Goal: Task Accomplishment & Management: Manage account settings

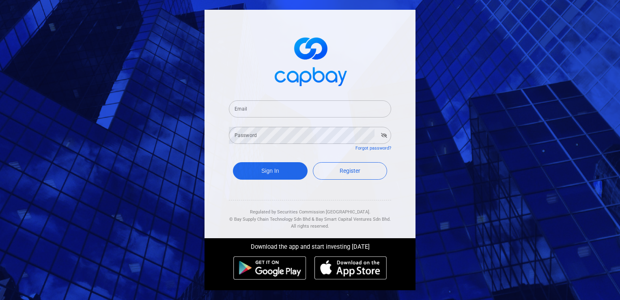
click at [287, 110] on input "Email" at bounding box center [310, 108] width 162 height 17
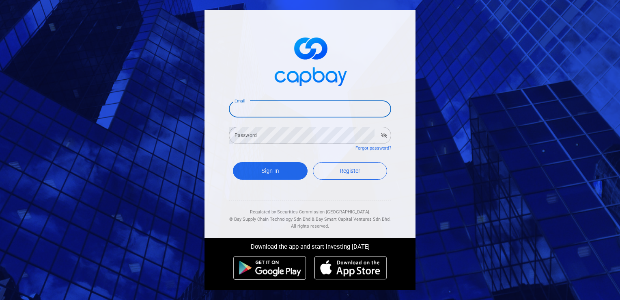
type input "[EMAIL_ADDRESS][DOMAIN_NAME]"
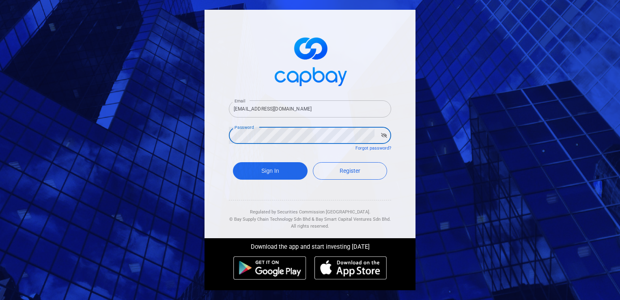
click at [233, 162] on button "Sign In" at bounding box center [270, 170] width 75 height 17
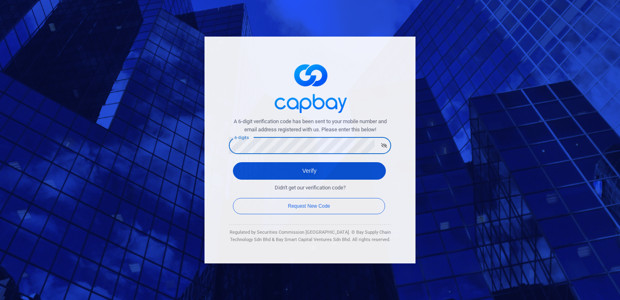
click at [233, 162] on button "Verify" at bounding box center [309, 170] width 153 height 17
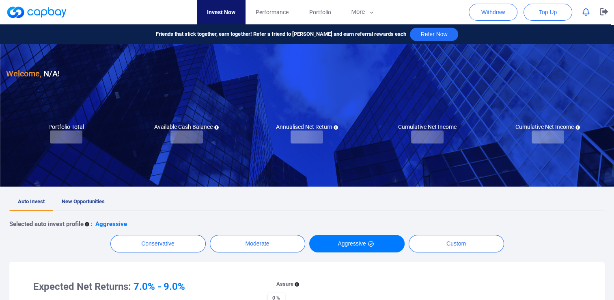
checkbox input "true"
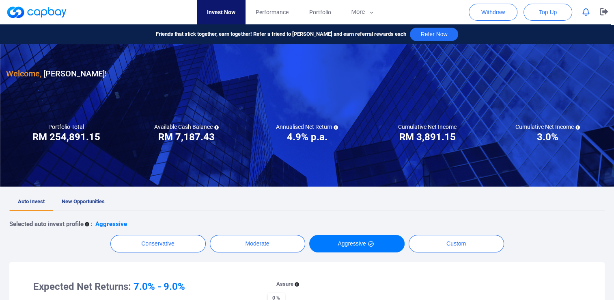
click at [587, 9] on icon "button" at bounding box center [585, 12] width 7 height 9
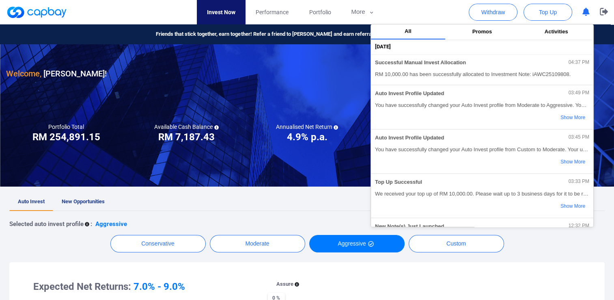
click at [262, 219] on div "Selected auto invest profile : Aggressive" at bounding box center [306, 224] width 595 height 10
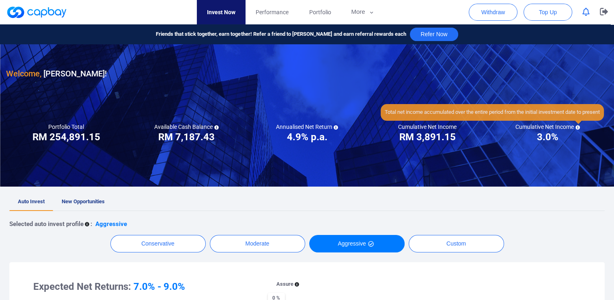
click at [578, 125] on icon at bounding box center [578, 127] width 4 height 4
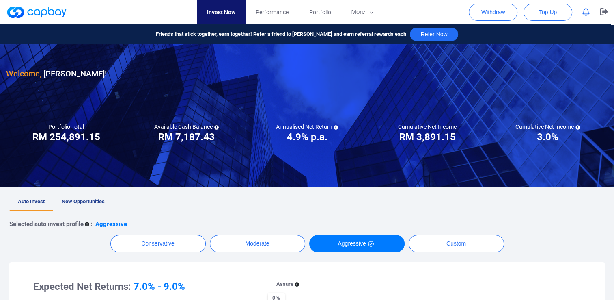
click at [393, 204] on ul "Auto Invest New Opportunities" at bounding box center [306, 202] width 595 height 18
click at [606, 12] on icon "button" at bounding box center [604, 11] width 8 height 7
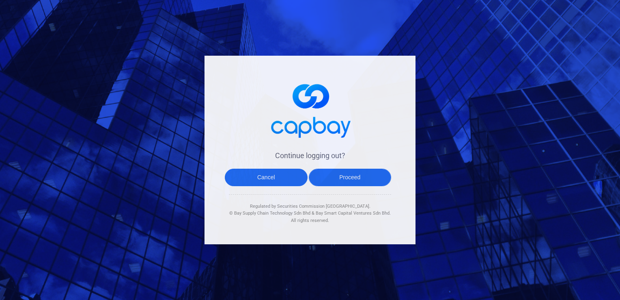
click at [345, 182] on button "Proceed" at bounding box center [350, 176] width 83 height 17
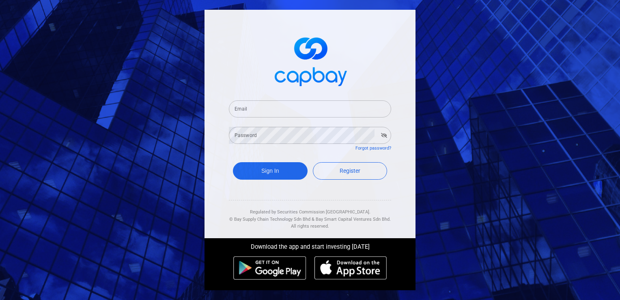
click at [251, 40] on span at bounding box center [310, 60] width 162 height 60
